Goal: Task Accomplishment & Management: Use online tool/utility

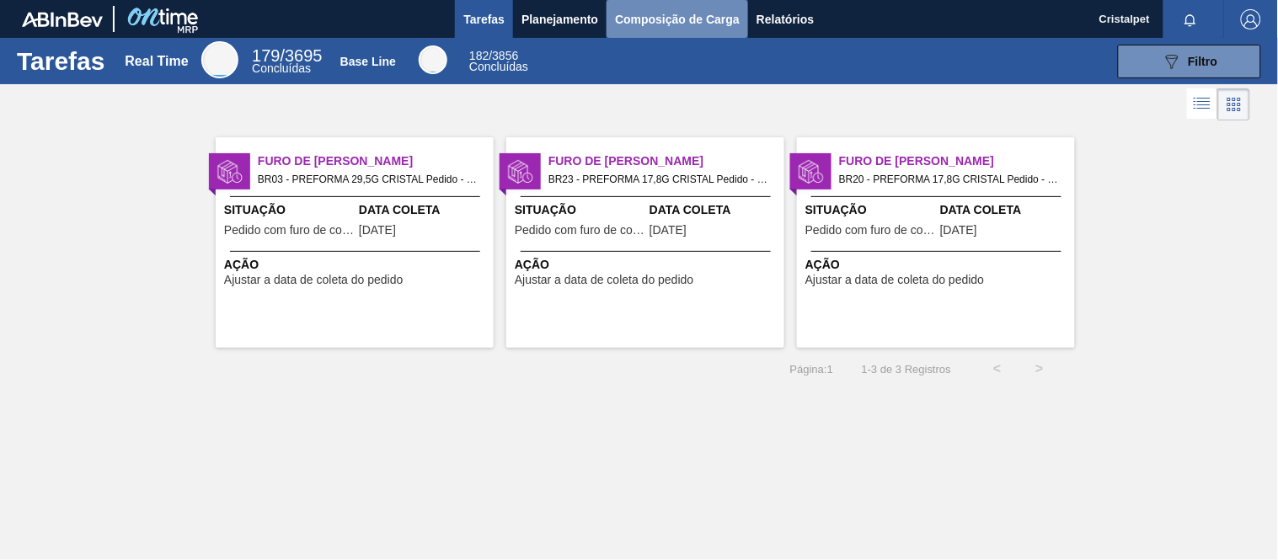
click at [688, 17] on span "Composição de Carga" at bounding box center [677, 19] width 125 height 20
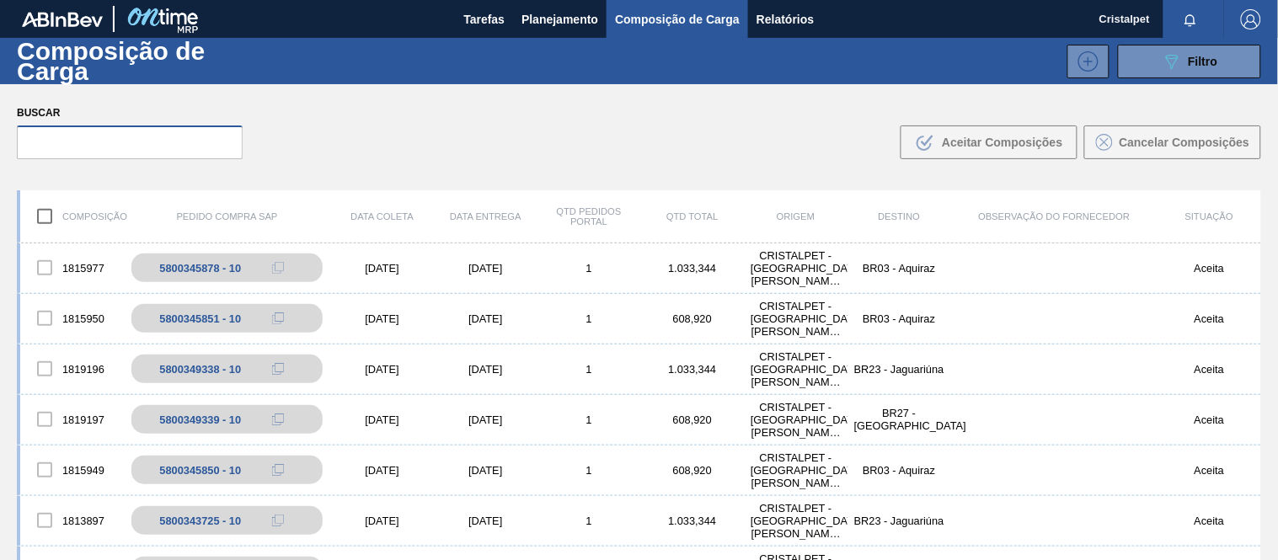
click at [85, 139] on input "text" at bounding box center [130, 143] width 226 height 34
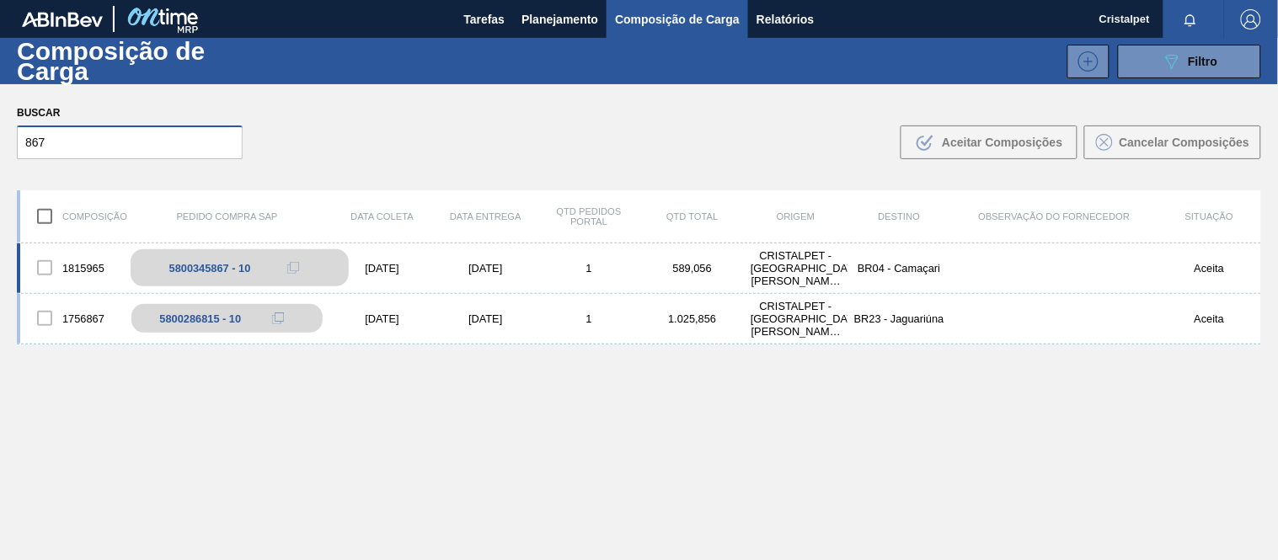
type input "867"
click at [230, 265] on div "5800345867 - 10" at bounding box center [210, 268] width 82 height 13
click at [207, 262] on div "5800345867 - 10" at bounding box center [210, 268] width 82 height 13
click at [386, 265] on div "[DATE]" at bounding box center [382, 268] width 104 height 13
click at [386, 264] on div "[DATE]" at bounding box center [382, 268] width 104 height 13
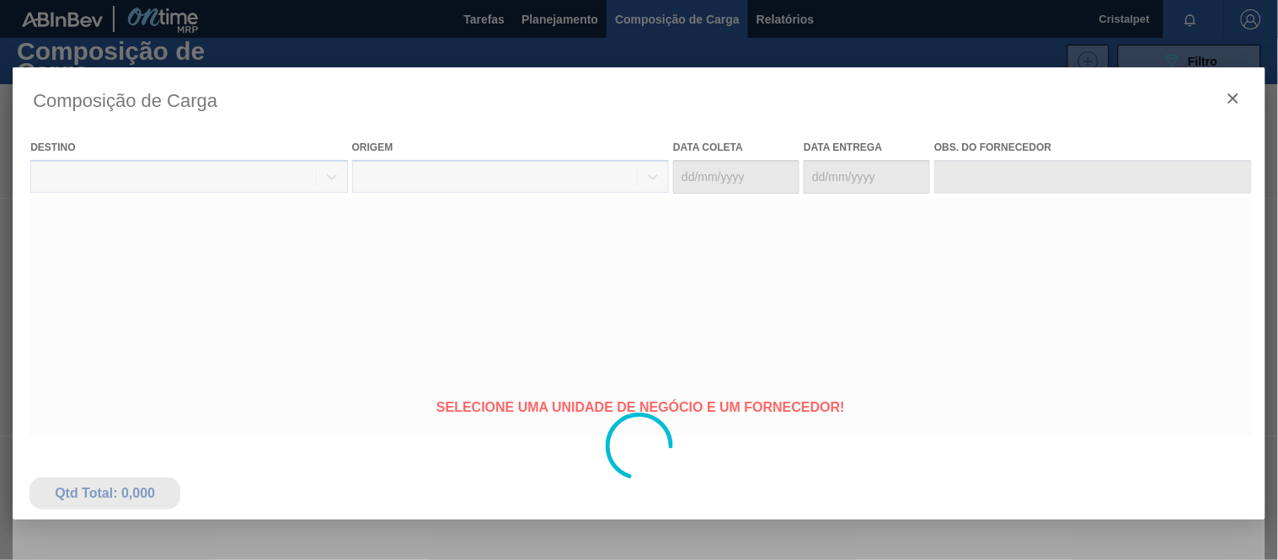
type coleta "[DATE]"
type entrega "[DATE]"
